Goal: Information Seeking & Learning: Learn about a topic

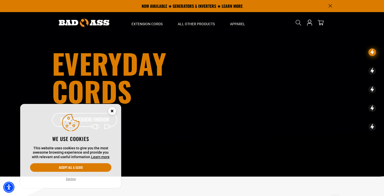
click at [111, 110] on icon "Close this option" at bounding box center [112, 111] width 2 height 2
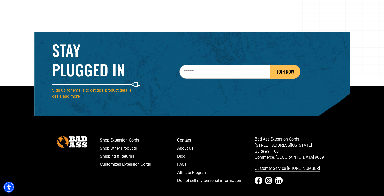
scroll to position [796, 0]
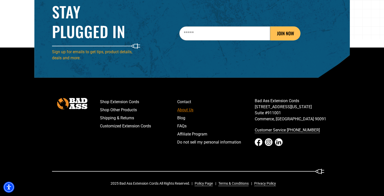
click at [179, 110] on link "About Us" at bounding box center [215, 110] width 77 height 8
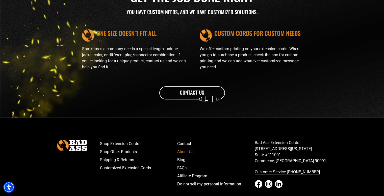
scroll to position [618, 0]
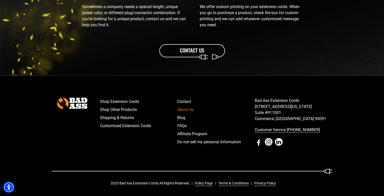
click at [258, 142] on icon "Facebook - open in a new tab" at bounding box center [258, 142] width 3 height 6
click at [277, 141] on icon "LinkedIn - open in a new tab" at bounding box center [279, 142] width 8 height 8
click at [181, 117] on link "Blog" at bounding box center [215, 118] width 77 height 8
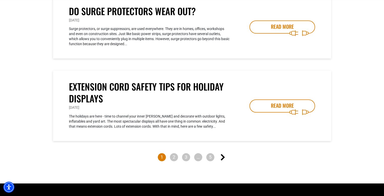
scroll to position [180, 0]
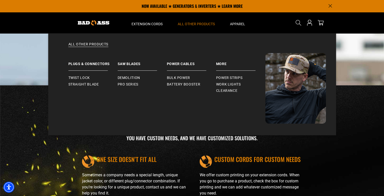
scroll to position [450, 0]
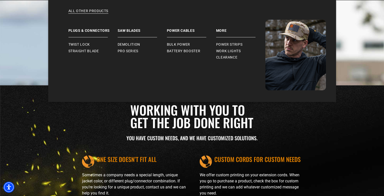
click at [186, 22] on div "All Other Products Plugs & Connectors Twist Lock Straight Blade" at bounding box center [191, 51] width 287 height 102
click at [125, 43] on span "Demolition" at bounding box center [129, 44] width 22 height 5
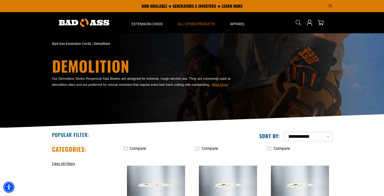
click at [219, 85] on span "Read More" at bounding box center [220, 85] width 16 height 4
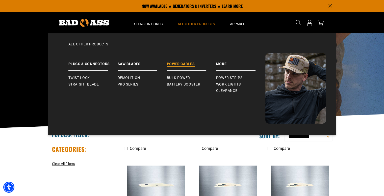
click at [182, 64] on link "Power Cables" at bounding box center [191, 62] width 49 height 18
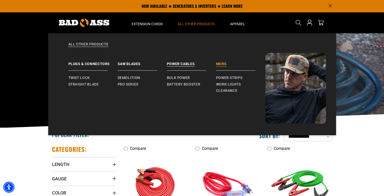
click at [220, 64] on link "More" at bounding box center [240, 62] width 49 height 18
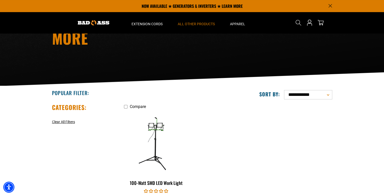
scroll to position [84, 0]
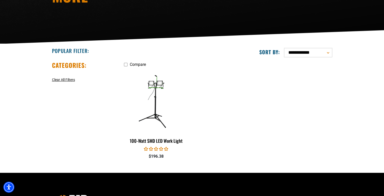
click at [328, 52] on select "**********" at bounding box center [308, 52] width 48 height 9
click at [327, 52] on select "**********" at bounding box center [308, 52] width 48 height 9
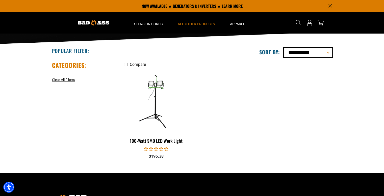
scroll to position [0, 0]
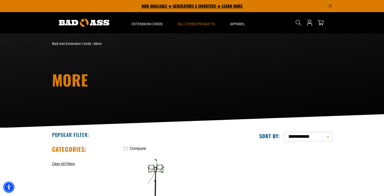
click at [180, 5] on p "NOW AVAILABLE ★ GENERATORS & INVERTERS ★ LEARN MORE" at bounding box center [192, 6] width 280 height 12
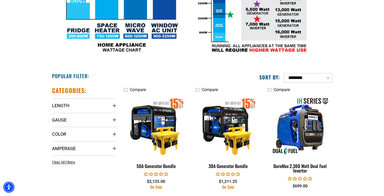
scroll to position [252, 0]
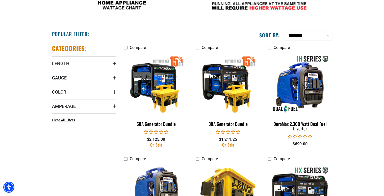
click at [328, 36] on select "**********" at bounding box center [308, 35] width 48 height 9
select select "**********"
click at [284, 31] on select "**********" at bounding box center [308, 35] width 48 height 9
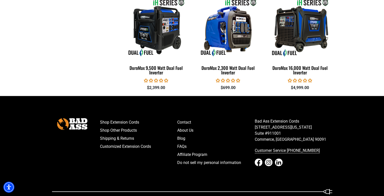
scroll to position [1093, 0]
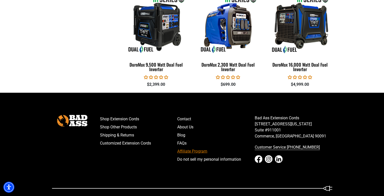
click at [187, 150] on link "Affiliate Program" at bounding box center [215, 151] width 77 height 8
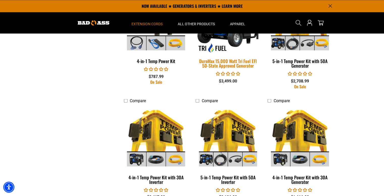
scroll to position [842, 0]
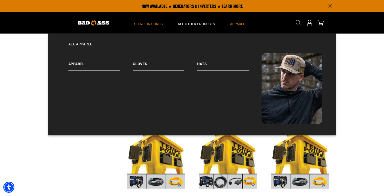
click at [234, 23] on span "Apparel" at bounding box center [237, 24] width 15 height 5
click at [84, 63] on link "Apparel" at bounding box center [100, 62] width 64 height 18
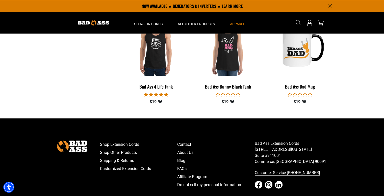
scroll to position [626, 0]
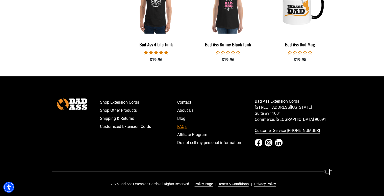
click at [182, 124] on link "FAQs" at bounding box center [215, 127] width 77 height 8
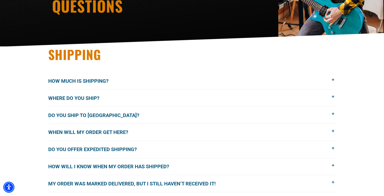
scroll to position [84, 0]
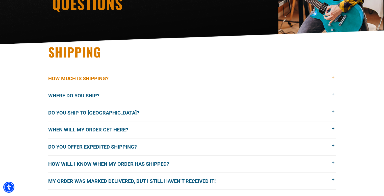
click at [85, 79] on span "How much is shipping?" at bounding box center [82, 79] width 68 height 8
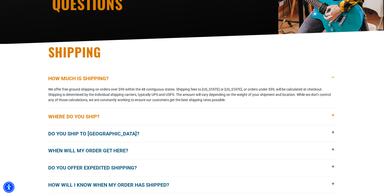
click at [84, 116] on span "Where do you ship?" at bounding box center [77, 117] width 59 height 8
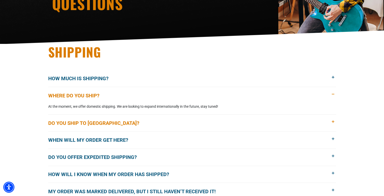
click at [86, 124] on span "Do you ship to Canada?" at bounding box center [97, 123] width 99 height 8
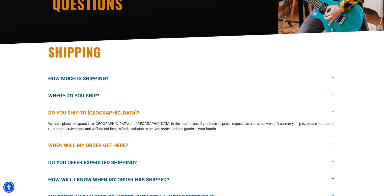
scroll to position [126, 0]
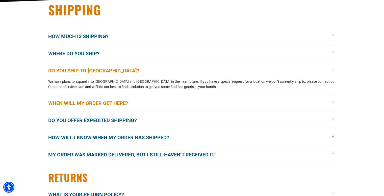
click at [96, 104] on span "When will my order get here?" at bounding box center [92, 103] width 88 height 8
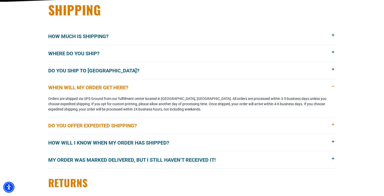
click at [69, 125] on span "Do you offer expedited shipping?" at bounding box center [96, 126] width 96 height 8
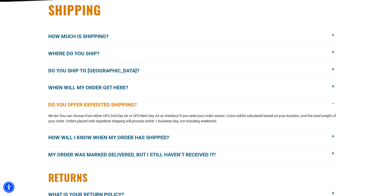
scroll to position [168, 0]
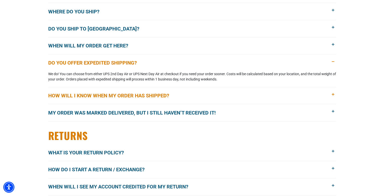
click at [104, 96] on span "How will I know when my order has shipped?" at bounding box center [112, 96] width 128 height 8
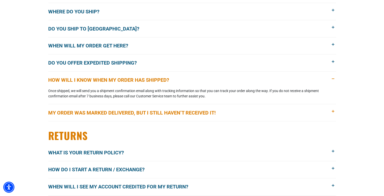
click at [82, 112] on span "My order was marked delivered, but I still haven’t received it!" at bounding box center [135, 113] width 175 height 8
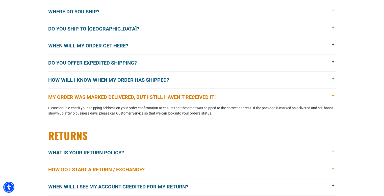
scroll to position [210, 0]
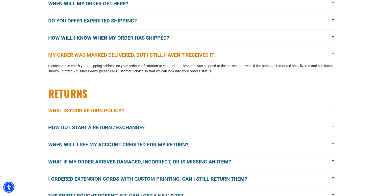
click at [104, 109] on span "What is your return policy?" at bounding box center [89, 111] width 83 height 8
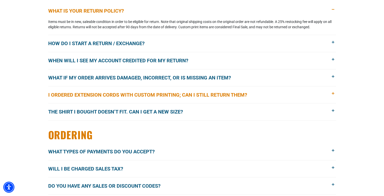
scroll to position [336, 0]
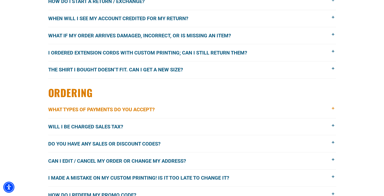
click at [95, 108] on span "What types of payments do you accept?" at bounding box center [105, 110] width 114 height 8
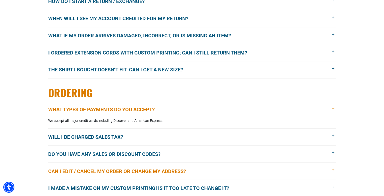
scroll to position [363, 0]
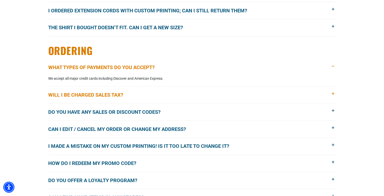
click at [94, 94] on span "Will I be charged sales tax?" at bounding box center [89, 95] width 82 height 8
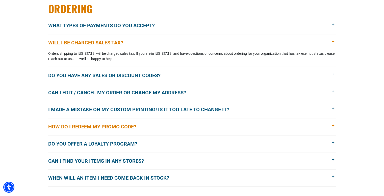
scroll to position [447, 0]
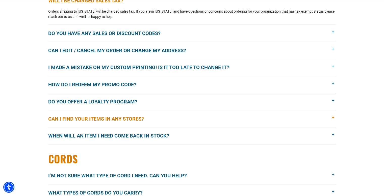
click at [87, 118] on span "Can I find your items in any stores?" at bounding box center [99, 119] width 103 height 8
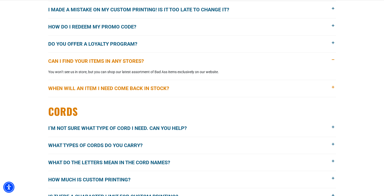
scroll to position [531, 0]
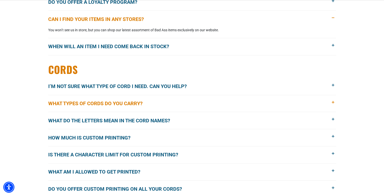
click at [77, 100] on span "What types of cords do you carry?" at bounding box center [99, 104] width 102 height 8
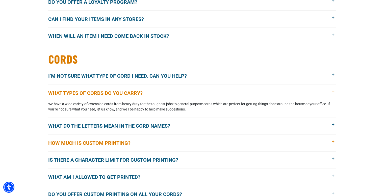
scroll to position [573, 0]
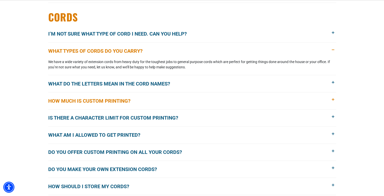
click at [100, 101] on span "How much is custom printing?" at bounding box center [93, 101] width 90 height 8
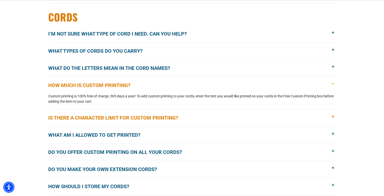
click at [77, 117] on span "Is there a character limit for custom printing?" at bounding box center [116, 118] width 137 height 8
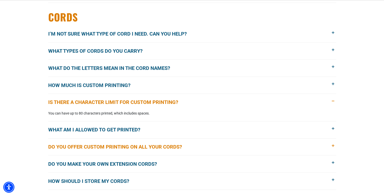
scroll to position [615, 0]
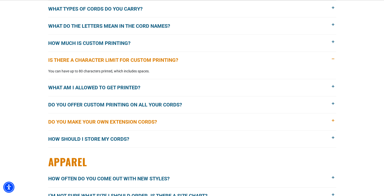
click at [88, 120] on span "Do you make your own extension cords?" at bounding box center [106, 122] width 116 height 8
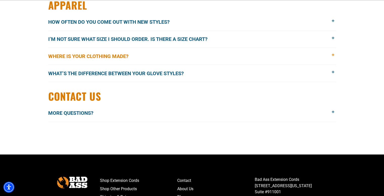
scroll to position [783, 0]
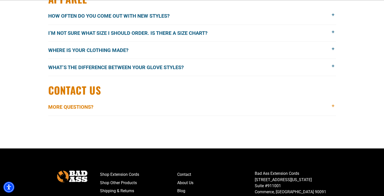
click at [86, 106] on span "More Questions?" at bounding box center [74, 107] width 53 height 8
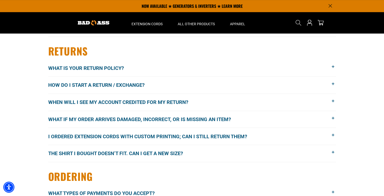
scroll to position [98, 0]
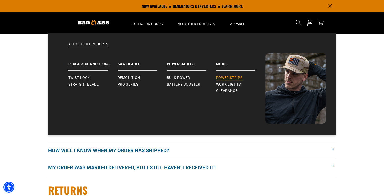
click at [223, 77] on span "Power Strips" at bounding box center [229, 78] width 26 height 5
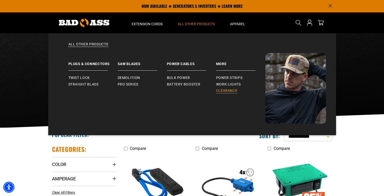
click at [225, 90] on span "Clearance" at bounding box center [226, 91] width 21 height 5
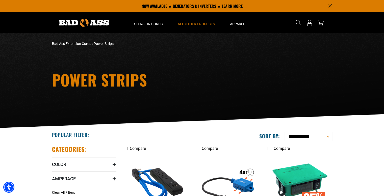
click at [79, 21] on img at bounding box center [84, 23] width 50 height 8
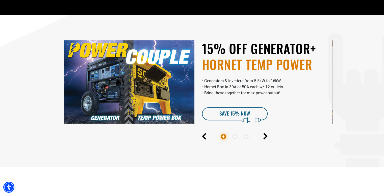
scroll to position [294, 0]
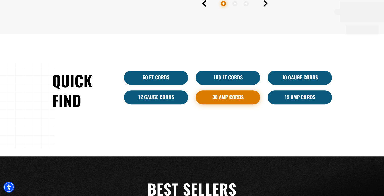
click at [229, 95] on link "30 Amp Cords" at bounding box center [227, 97] width 64 height 14
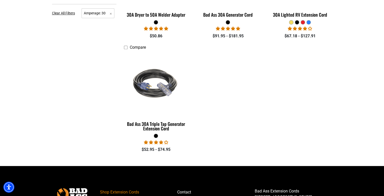
scroll to position [252, 0]
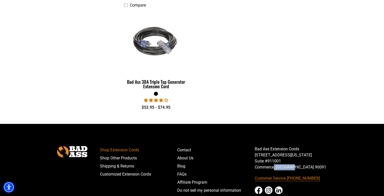
drag, startPoint x: 295, startPoint y: 167, endPoint x: 294, endPoint y: 174, distance: 8.0
click at [274, 167] on p "Bad Ass Extension Cords 5670 East Washington Blvd. Suite #911001 Commerce, CA 9…" at bounding box center [292, 158] width 77 height 24
drag, startPoint x: 312, startPoint y: 172, endPoint x: 253, endPoint y: 150, distance: 63.5
click at [253, 150] on div "Shop Extension Cords Shop Other Products Shipping & Returns Customized Extensio…" at bounding box center [216, 175] width 240 height 59
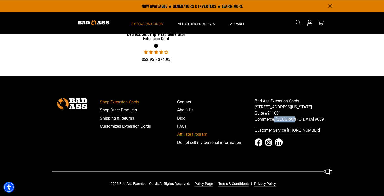
scroll to position [258, 0]
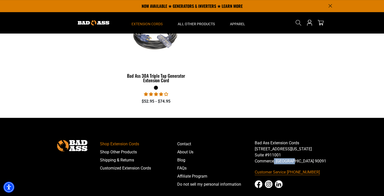
click at [269, 172] on link "Customer Service [PHONE_NUMBER]" at bounding box center [292, 172] width 77 height 8
click at [267, 172] on link "Customer Service [PHONE_NUMBER]" at bounding box center [292, 172] width 77 height 8
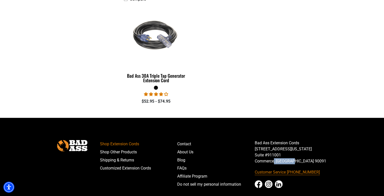
scroll to position [300, 0]
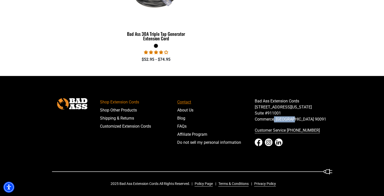
click at [187, 103] on link "Contact" at bounding box center [215, 102] width 77 height 8
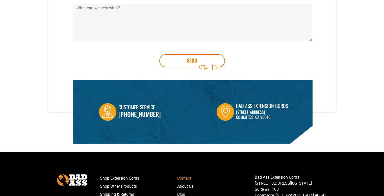
scroll to position [168, 0]
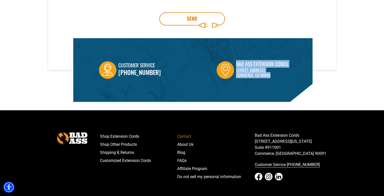
drag, startPoint x: 236, startPoint y: 62, endPoint x: 272, endPoint y: 76, distance: 39.2
click at [272, 76] on div "Bad Ass Extension Cords 7457 Neenah Street Commerce, CA 90040" at bounding box center [251, 70] width 71 height 20
copy div "Bad Ass Extension Cords 7457 Neenah Street Commerce, CA 90040"
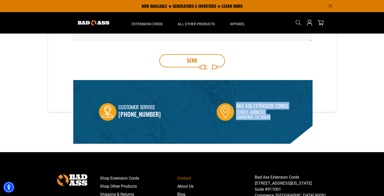
scroll to position [0, 0]
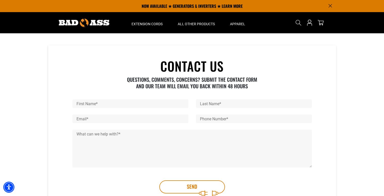
click at [98, 21] on img at bounding box center [84, 23] width 50 height 8
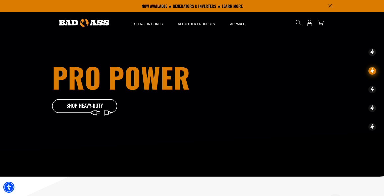
click at [105, 21] on img at bounding box center [84, 23] width 50 height 8
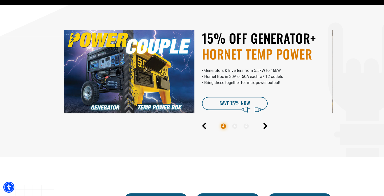
scroll to position [168, 0]
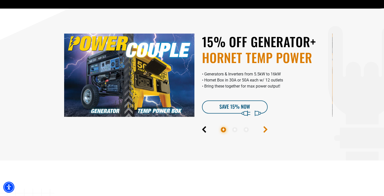
click at [264, 129] on icon "Next" at bounding box center [265, 129] width 4 height 7
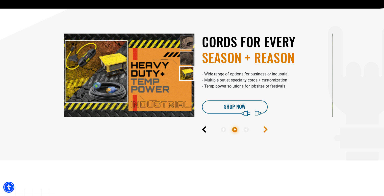
click at [264, 129] on icon "Next" at bounding box center [265, 129] width 4 height 7
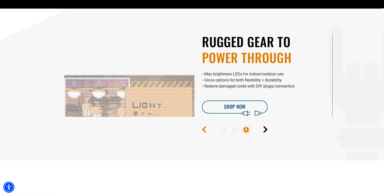
click at [203, 129] on icon "Previous" at bounding box center [203, 130] width 3 height 6
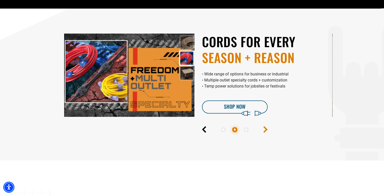
click at [266, 129] on icon "Next" at bounding box center [265, 130] width 3 height 6
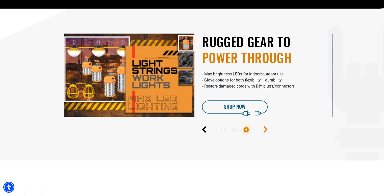
click at [266, 129] on icon "Next" at bounding box center [265, 130] width 3 height 6
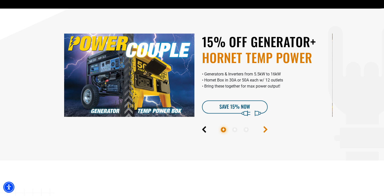
click at [267, 129] on icon "Next" at bounding box center [265, 129] width 4 height 7
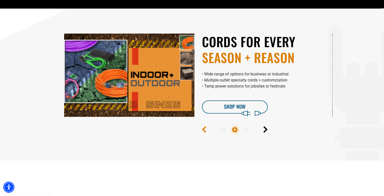
click at [204, 126] on icon "Previous" at bounding box center [204, 129] width 4 height 7
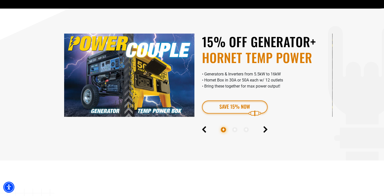
click at [231, 105] on link "SAVE 15% Now" at bounding box center [235, 106] width 66 height 13
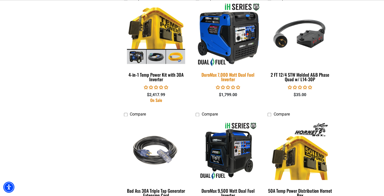
scroll to position [672, 0]
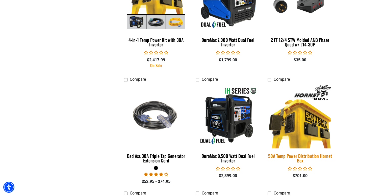
click at [301, 127] on img at bounding box center [299, 116] width 71 height 65
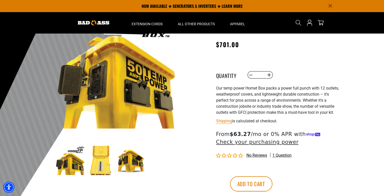
scroll to position [47, 0]
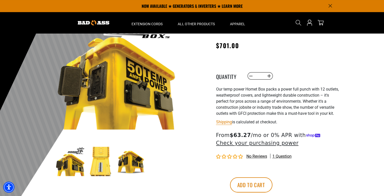
click at [196, 99] on div "50A Temp Power Distribution Hornet Box 50A Temp Power Distribution Hornet Box B…" at bounding box center [268, 111] width 144 height 208
click at [376, 50] on div at bounding box center [192, 109] width 384 height 247
click at [329, 6] on icon "Announcement" at bounding box center [329, 5] width 3 height 3
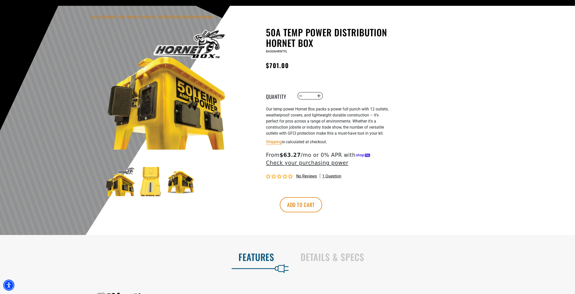
scroll to position [0, 0]
